Goal: Task Accomplishment & Management: Complete application form

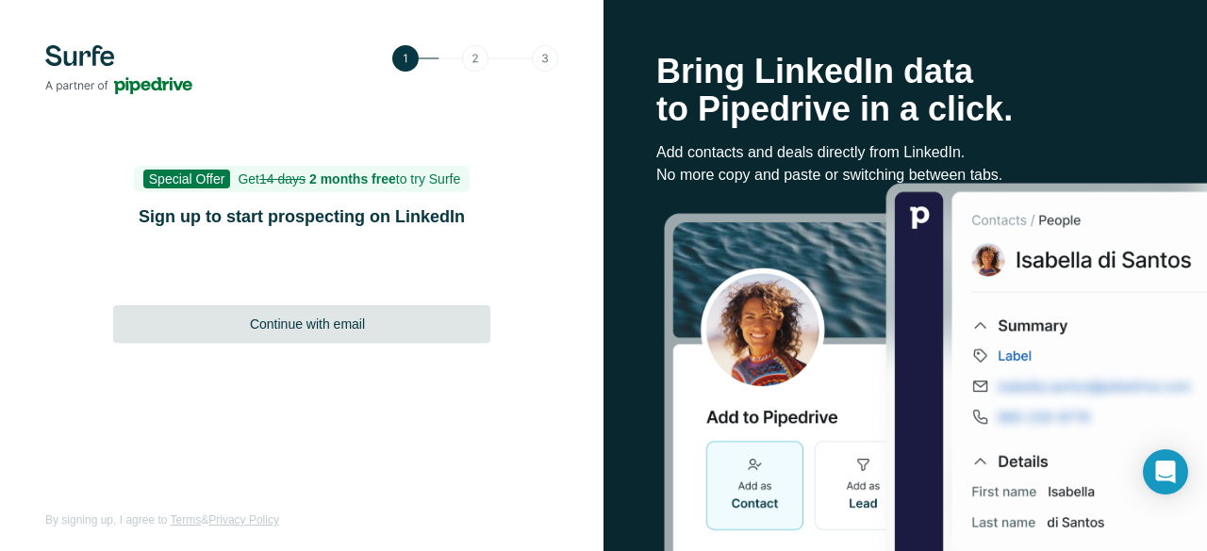
click at [292, 323] on span "Continue with email" at bounding box center [307, 324] width 115 height 19
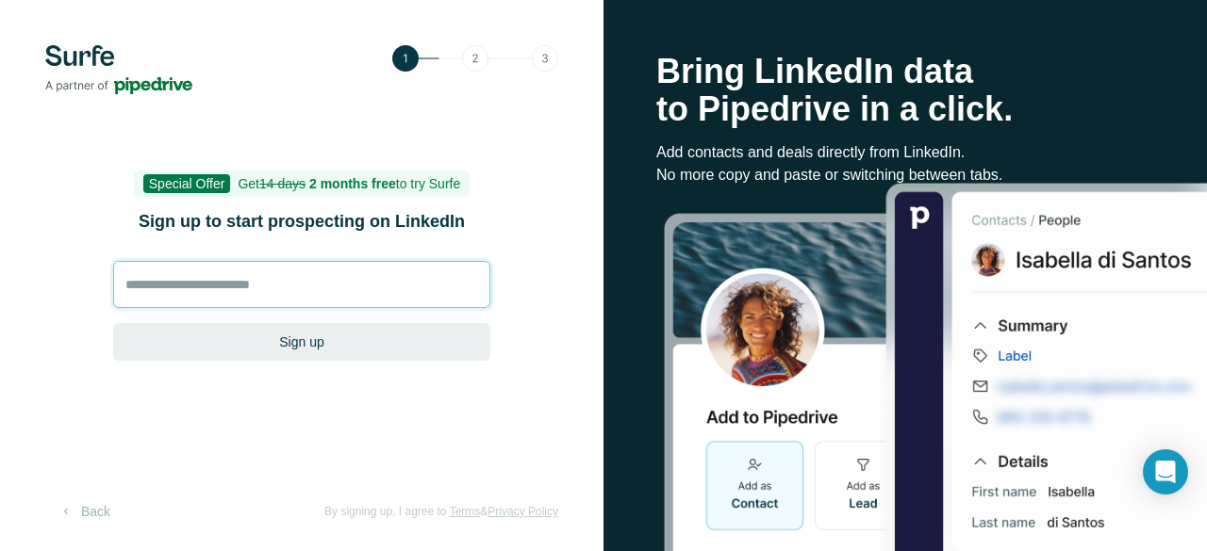
click at [261, 278] on input at bounding box center [301, 284] width 377 height 47
type input "**********"
click at [113, 323] on button "Sign up" at bounding box center [301, 342] width 377 height 38
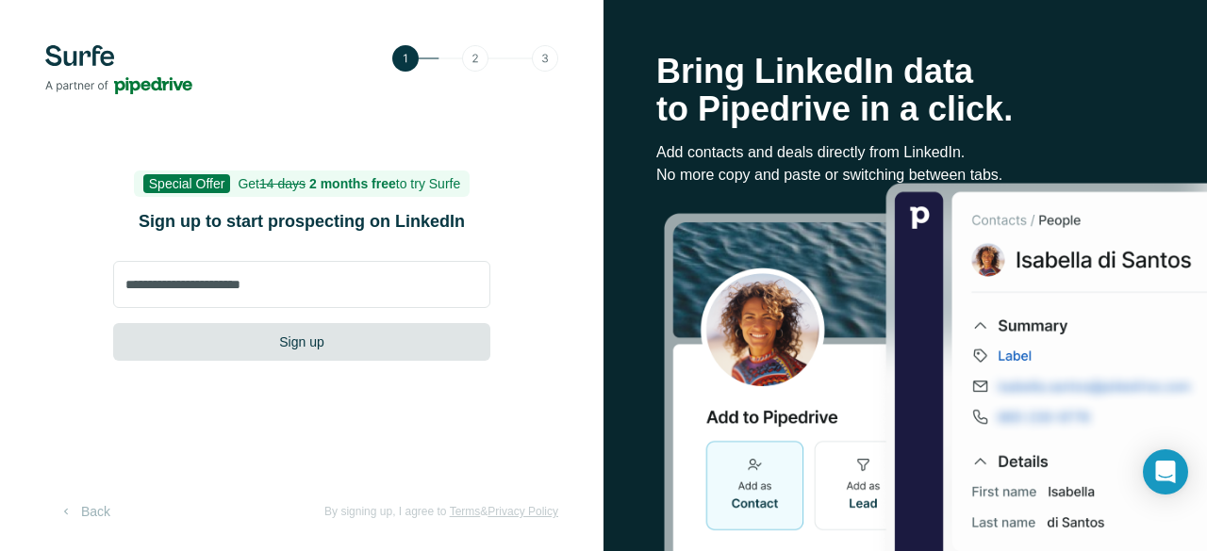
click at [300, 346] on button "Sign up" at bounding box center [301, 342] width 377 height 38
click at [288, 344] on button "Sign up" at bounding box center [301, 342] width 377 height 38
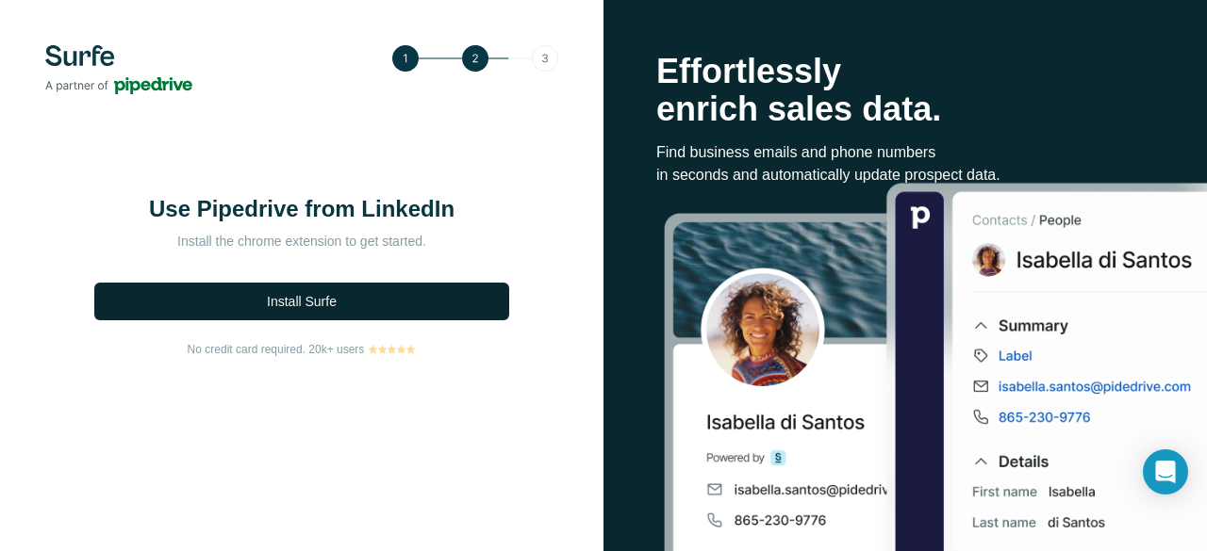
click at [296, 298] on span "Install Surfe" at bounding box center [302, 301] width 70 height 19
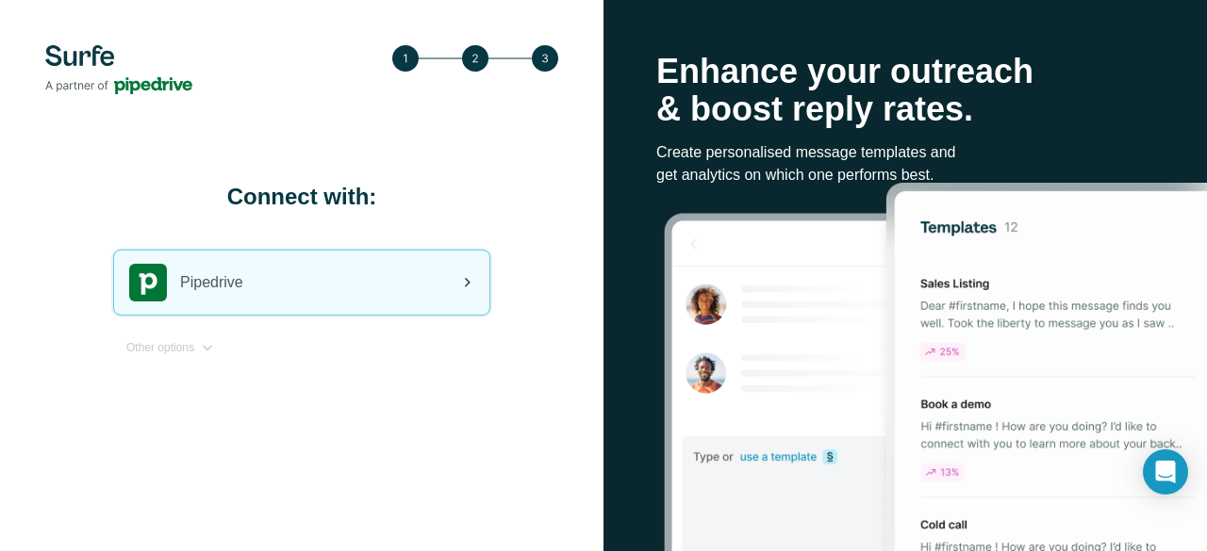
click at [364, 276] on div "Pipedrive" at bounding box center [301, 283] width 375 height 64
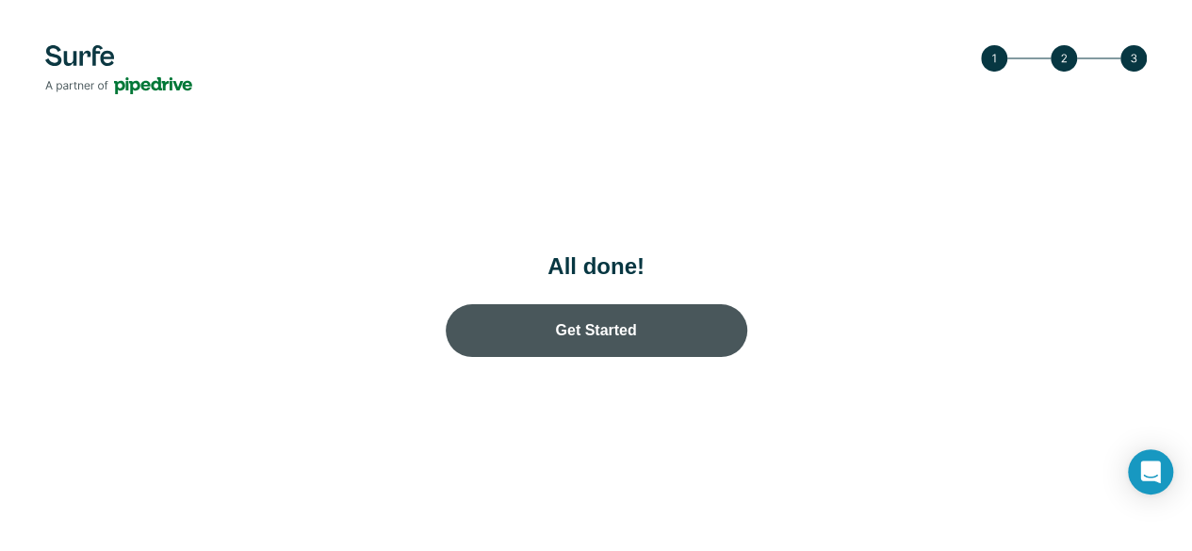
click at [446, 357] on link "Get Started" at bounding box center [597, 330] width 302 height 53
